Goal: Book appointment/travel/reservation

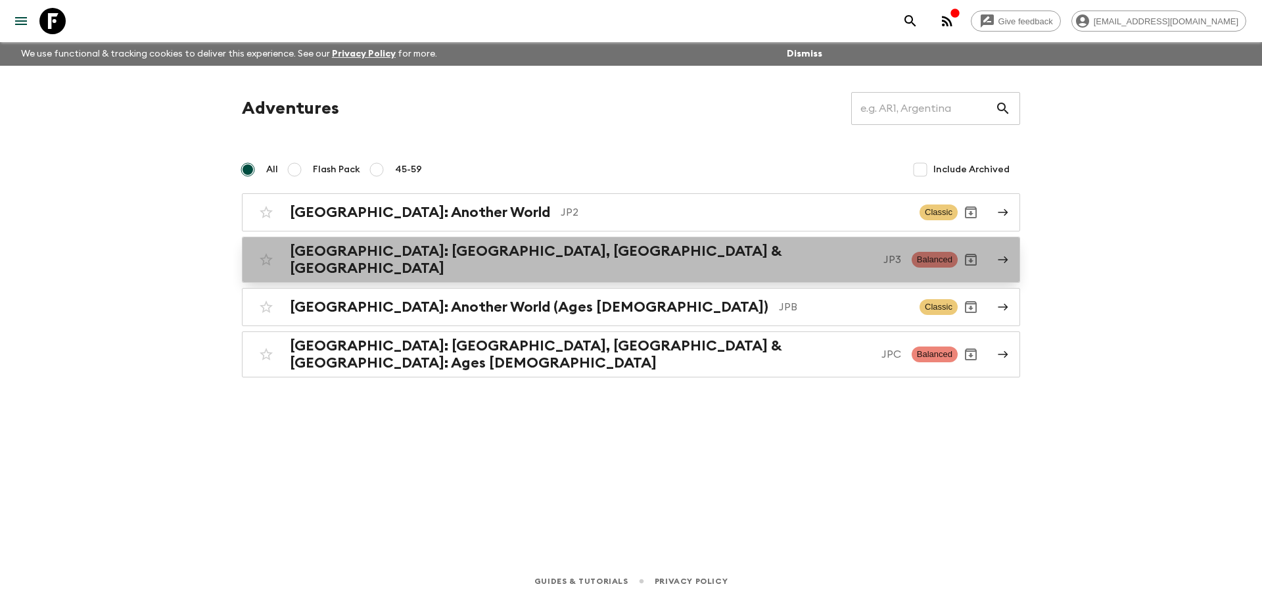
click at [479, 245] on div "[GEOGRAPHIC_DATA]: [GEOGRAPHIC_DATA], Kanazawa & [GEOGRAPHIC_DATA] JP3 Balanced" at bounding box center [605, 260] width 705 height 34
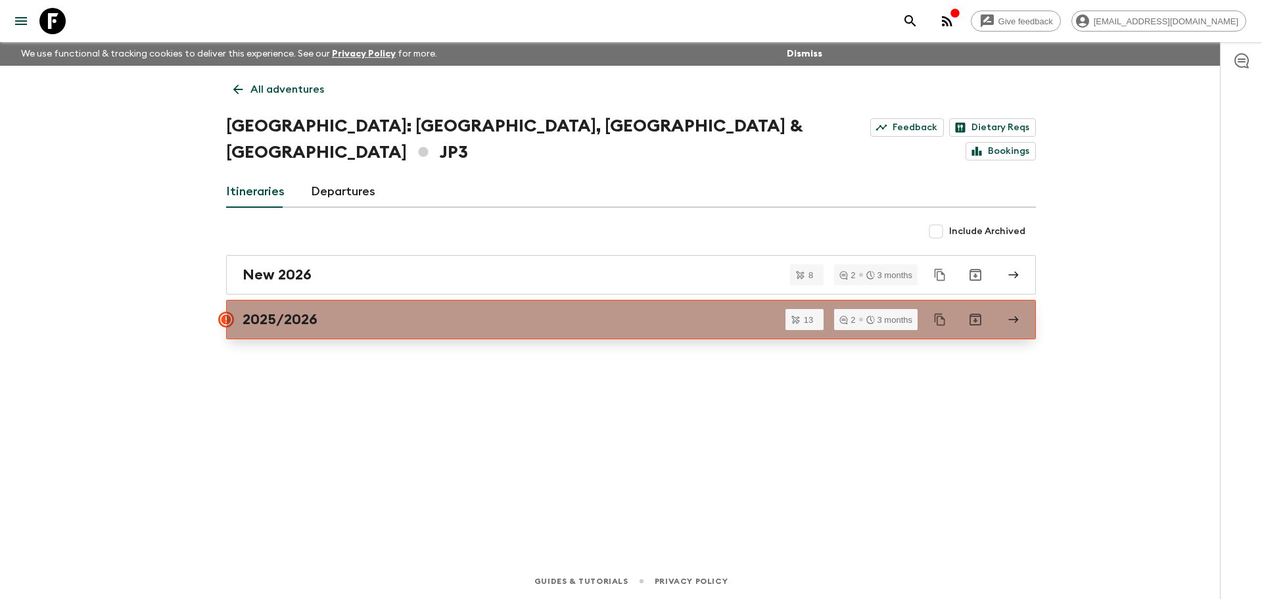
click at [345, 300] on link "2025/2026" at bounding box center [631, 319] width 810 height 39
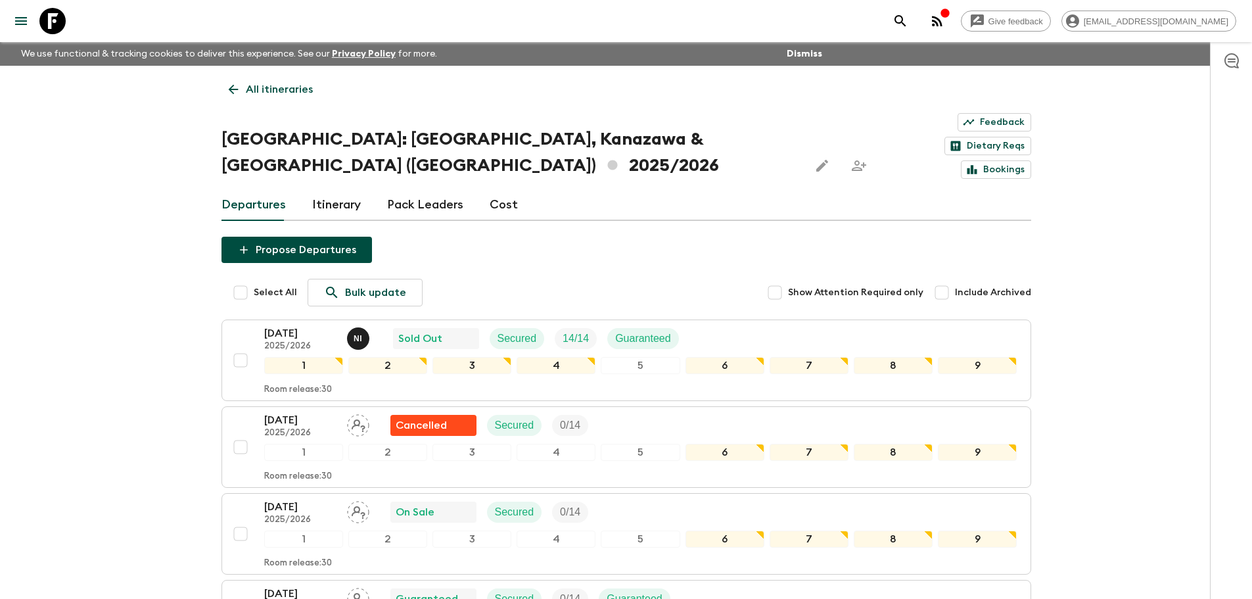
scroll to position [66, 0]
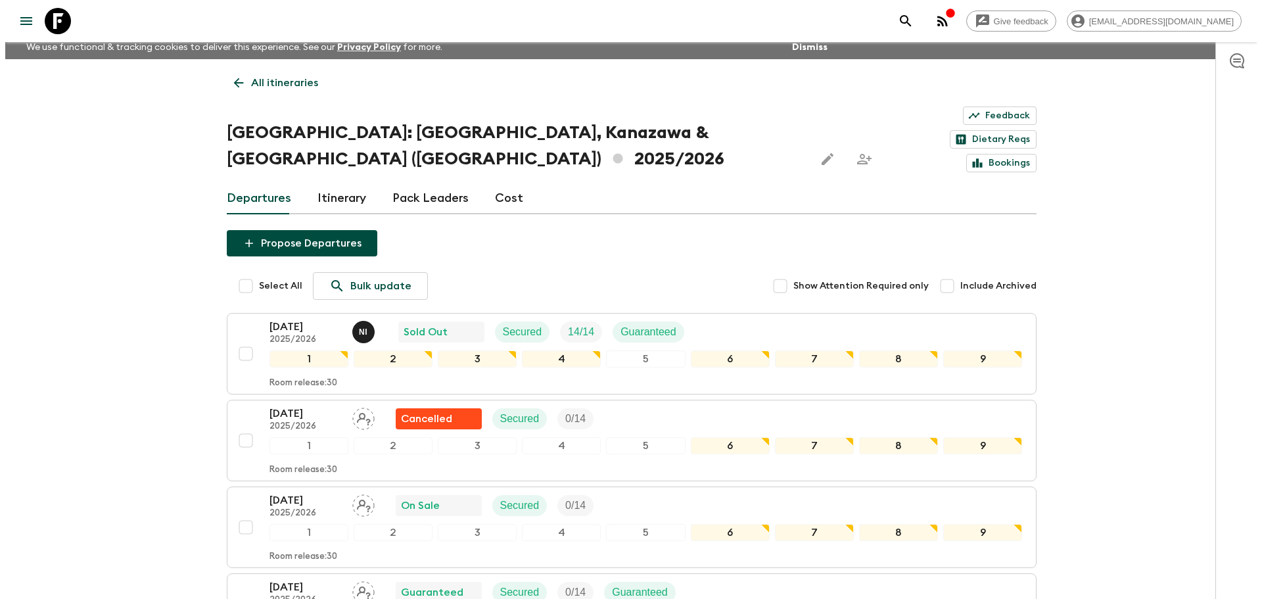
scroll to position [0, 0]
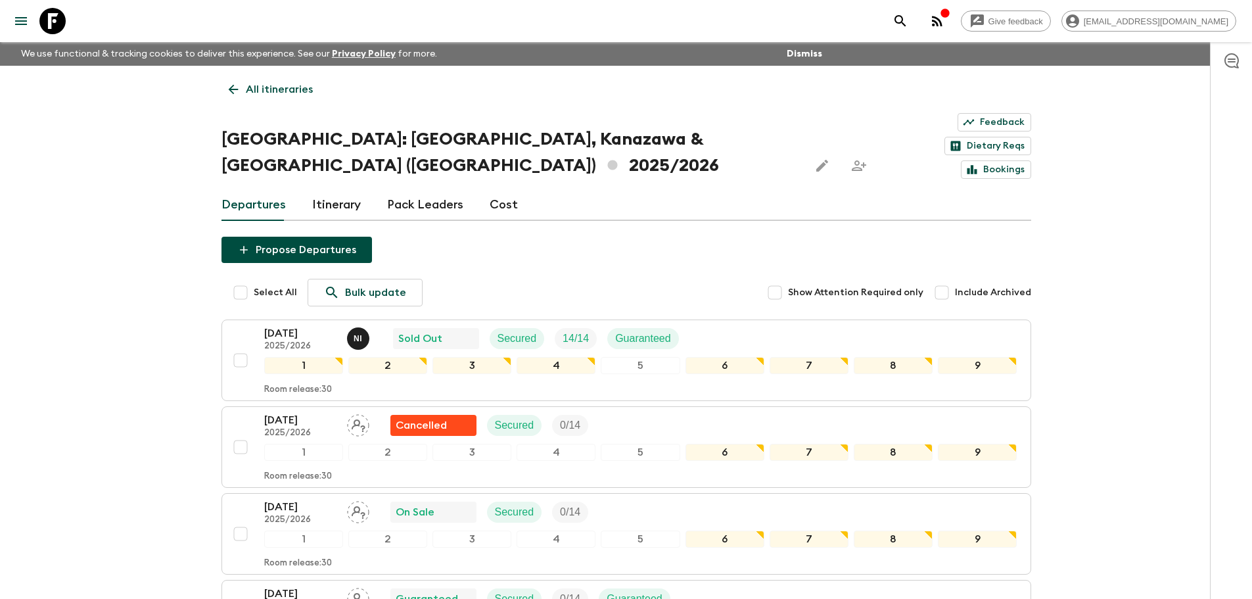
click at [226, 90] on icon at bounding box center [233, 89] width 14 height 14
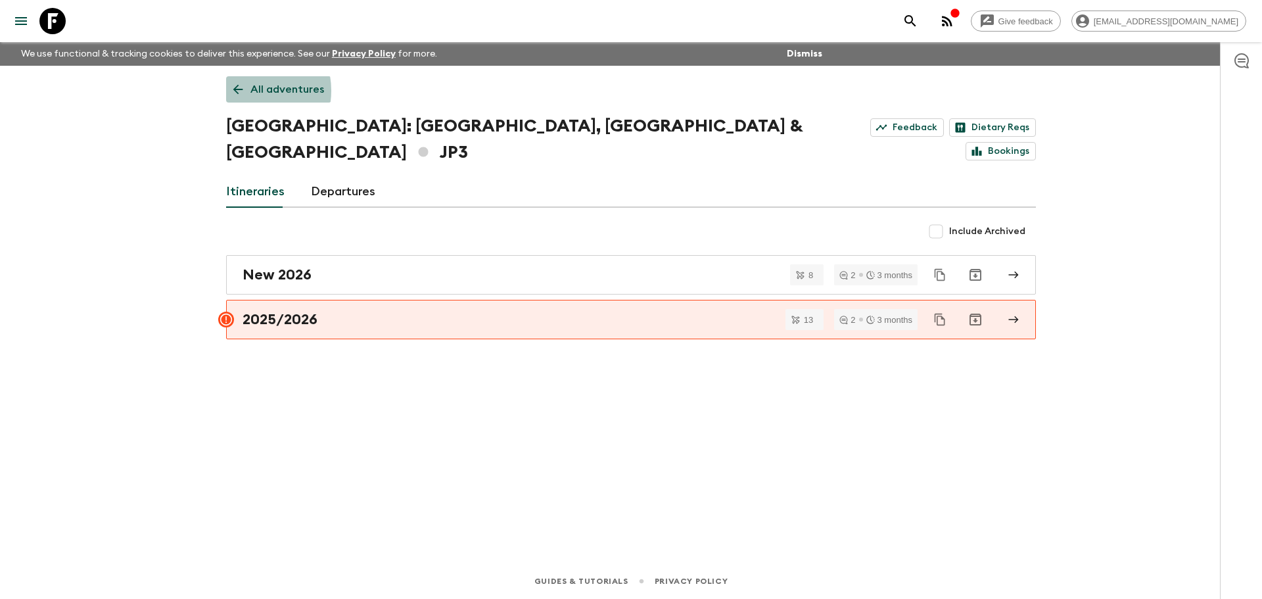
click at [244, 91] on icon at bounding box center [238, 89] width 14 height 14
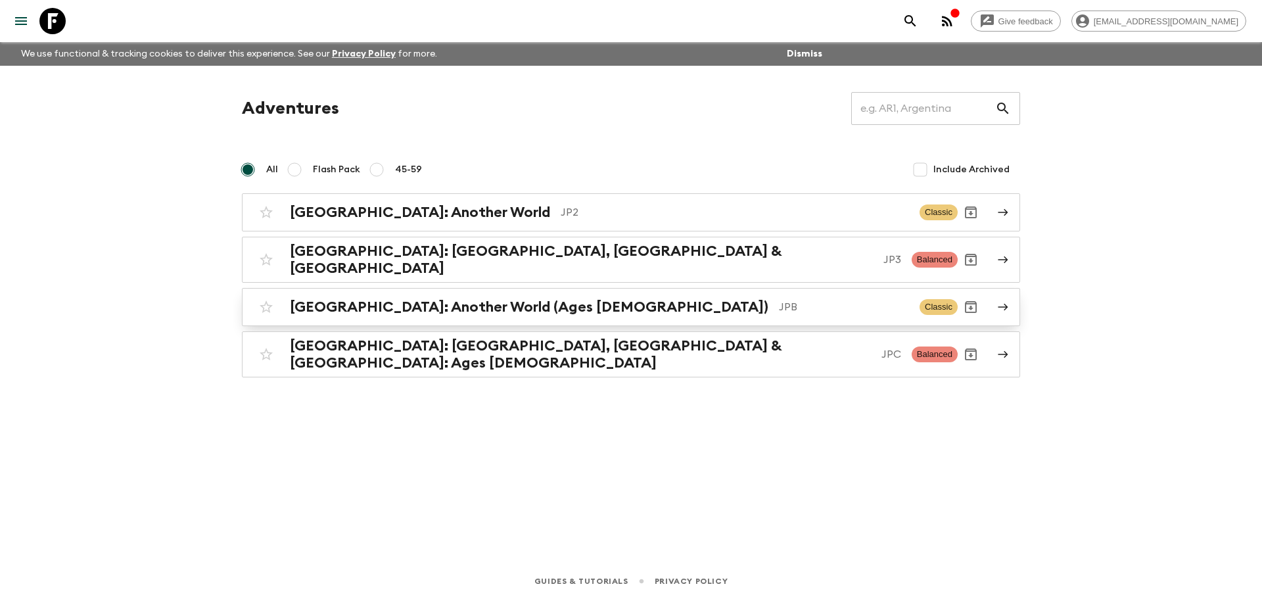
click at [387, 298] on h2 "[GEOGRAPHIC_DATA]: Another World (Ages [DEMOGRAPHIC_DATA])" at bounding box center [529, 306] width 479 height 17
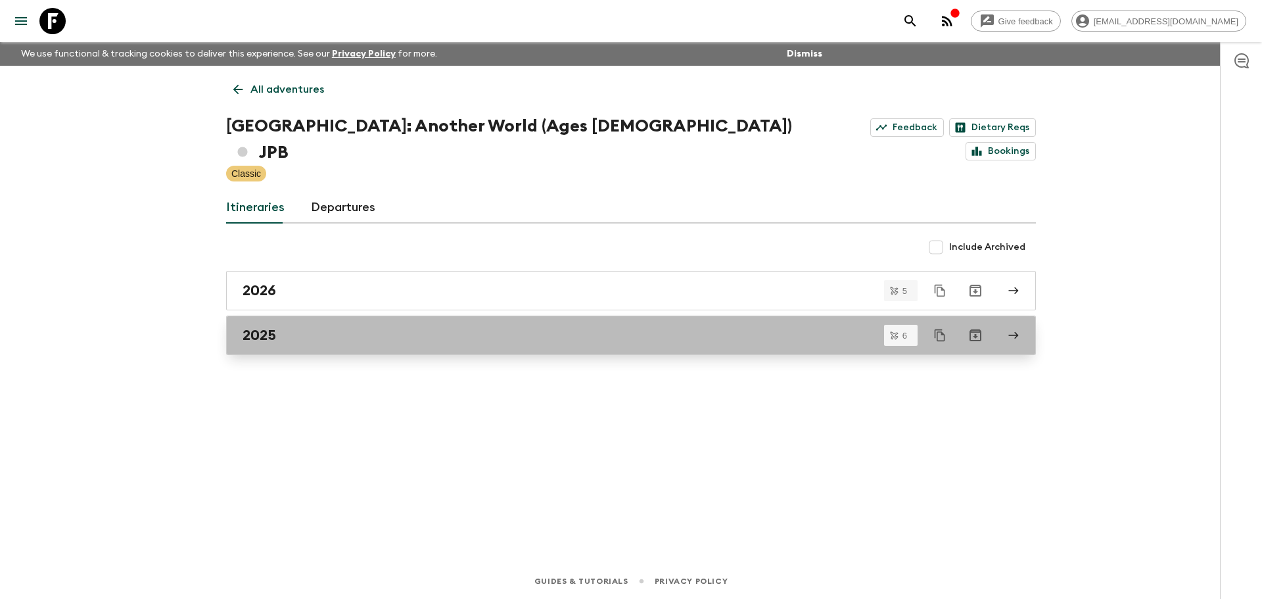
click at [452, 327] on div "2025" at bounding box center [619, 335] width 752 height 17
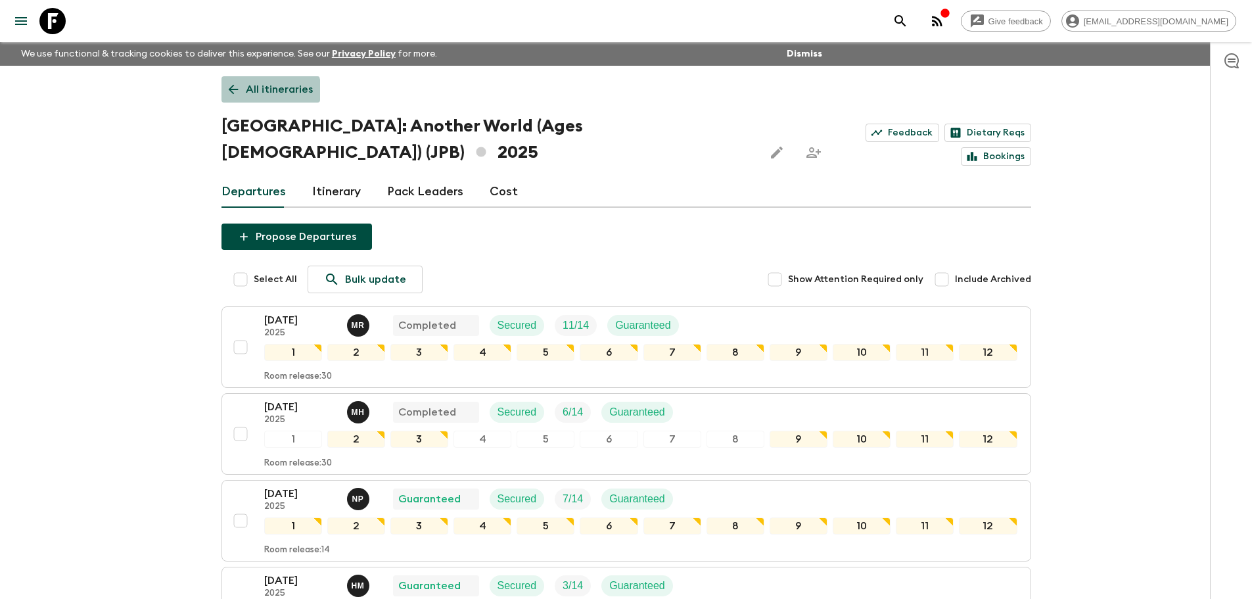
click at [239, 98] on link "All itineraries" at bounding box center [271, 89] width 99 height 26
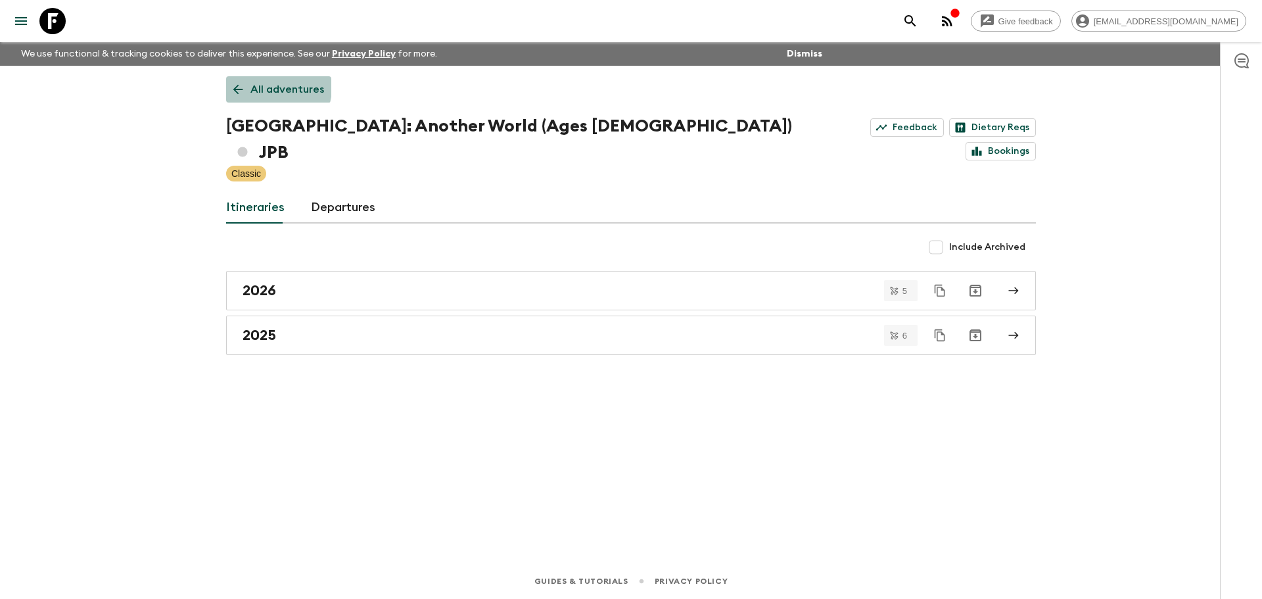
click at [250, 82] on p "All adventures" at bounding box center [287, 90] width 74 height 16
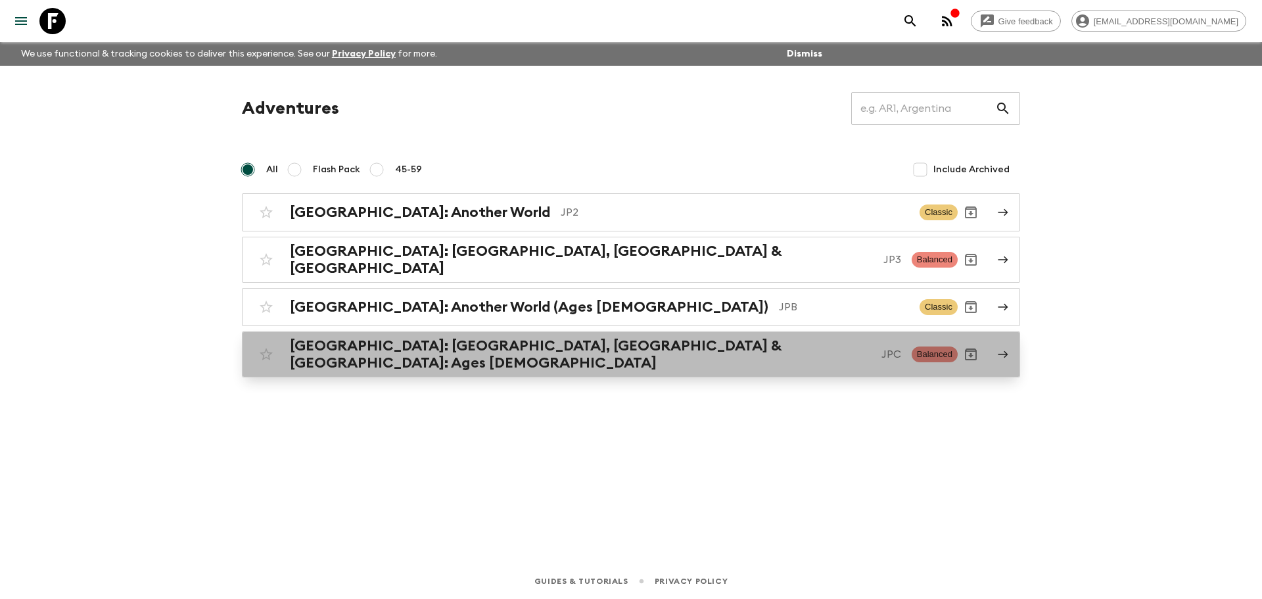
click at [385, 337] on h2 "[GEOGRAPHIC_DATA]: [GEOGRAPHIC_DATA], [GEOGRAPHIC_DATA] & [GEOGRAPHIC_DATA]: Ag…" at bounding box center [580, 354] width 581 height 34
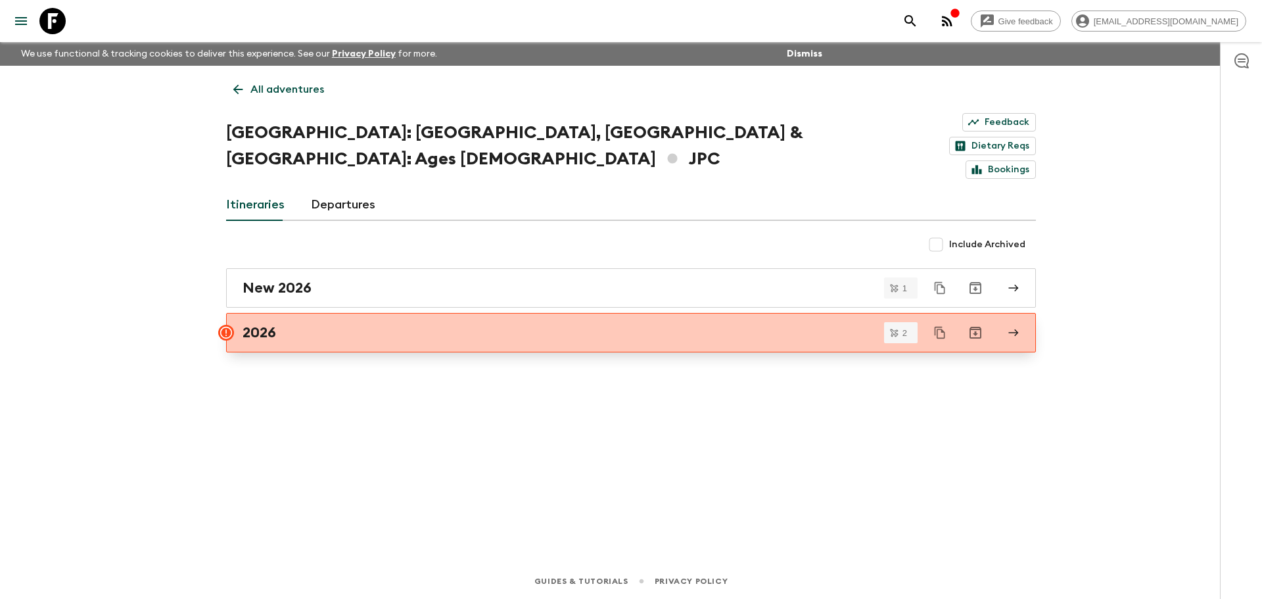
click at [385, 313] on link "2026" at bounding box center [631, 332] width 810 height 39
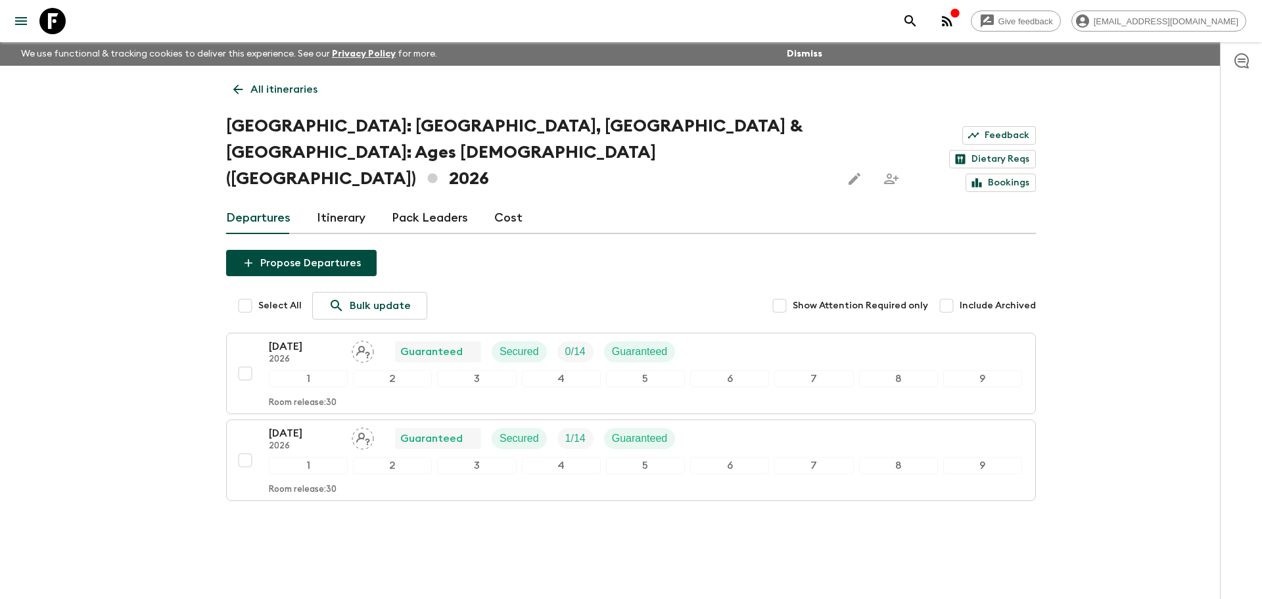
click at [12, 494] on div "Give feedback [EMAIL_ADDRESS][DOMAIN_NAME] We use functional & tracking cookies…" at bounding box center [631, 310] width 1262 height 621
click at [226, 93] on link "All itineraries" at bounding box center [275, 89] width 99 height 26
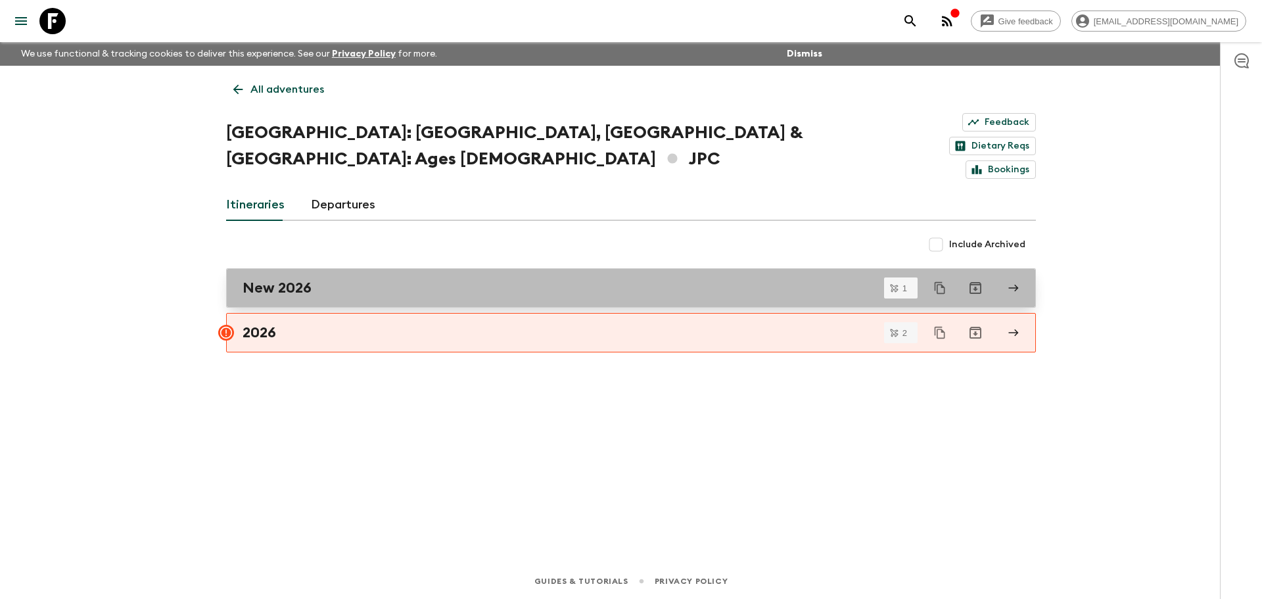
click at [368, 268] on link "New 2026" at bounding box center [631, 287] width 810 height 39
